Goal: Check status: Check status

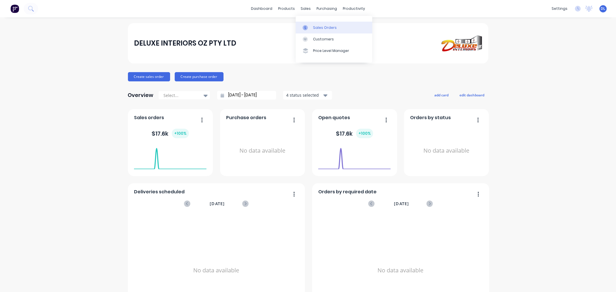
click at [332, 27] on div "Sales Orders" at bounding box center [325, 27] width 24 height 5
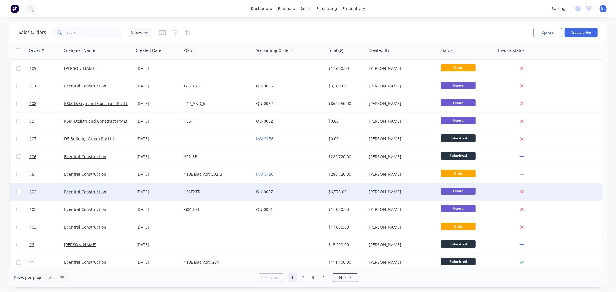
click at [195, 192] on div "101EXTR" at bounding box center [216, 192] width 64 height 6
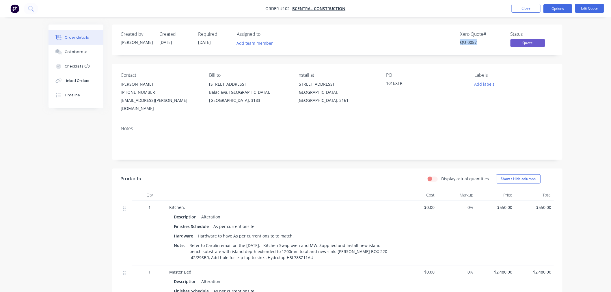
drag, startPoint x: 478, startPoint y: 41, endPoint x: 460, endPoint y: 42, distance: 18.5
click at [460, 42] on div "QU-0057" at bounding box center [481, 42] width 43 height 6
copy div "QU-0057"
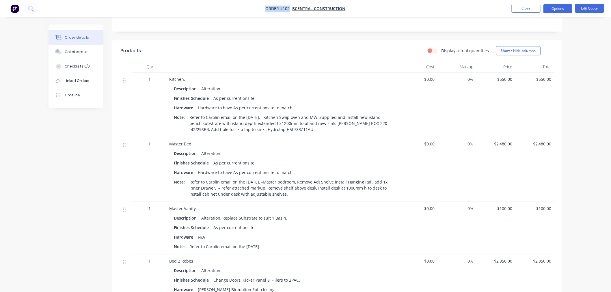
drag, startPoint x: 264, startPoint y: 8, endPoint x: 289, endPoint y: 9, distance: 25.4
click at [289, 9] on nav "Order #102 - Bcentral Construction Close Options Edit Quote" at bounding box center [305, 8] width 611 height 17
copy span "Order #102"
